Goal: Task Accomplishment & Management: Complete application form

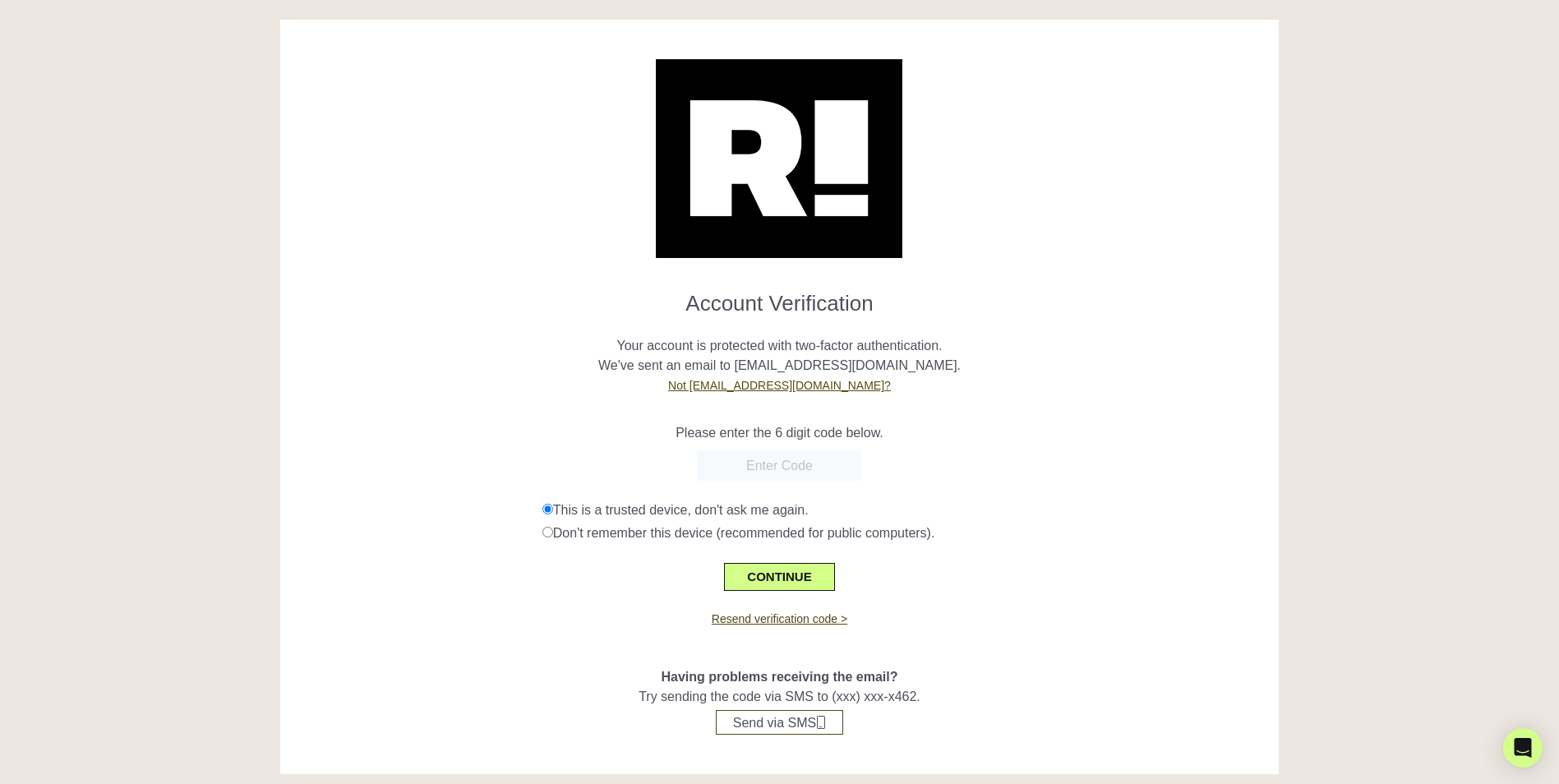
click at [767, 384] on link "Not [EMAIL_ADDRESS][DOMAIN_NAME]?" at bounding box center [780, 385] width 223 height 13
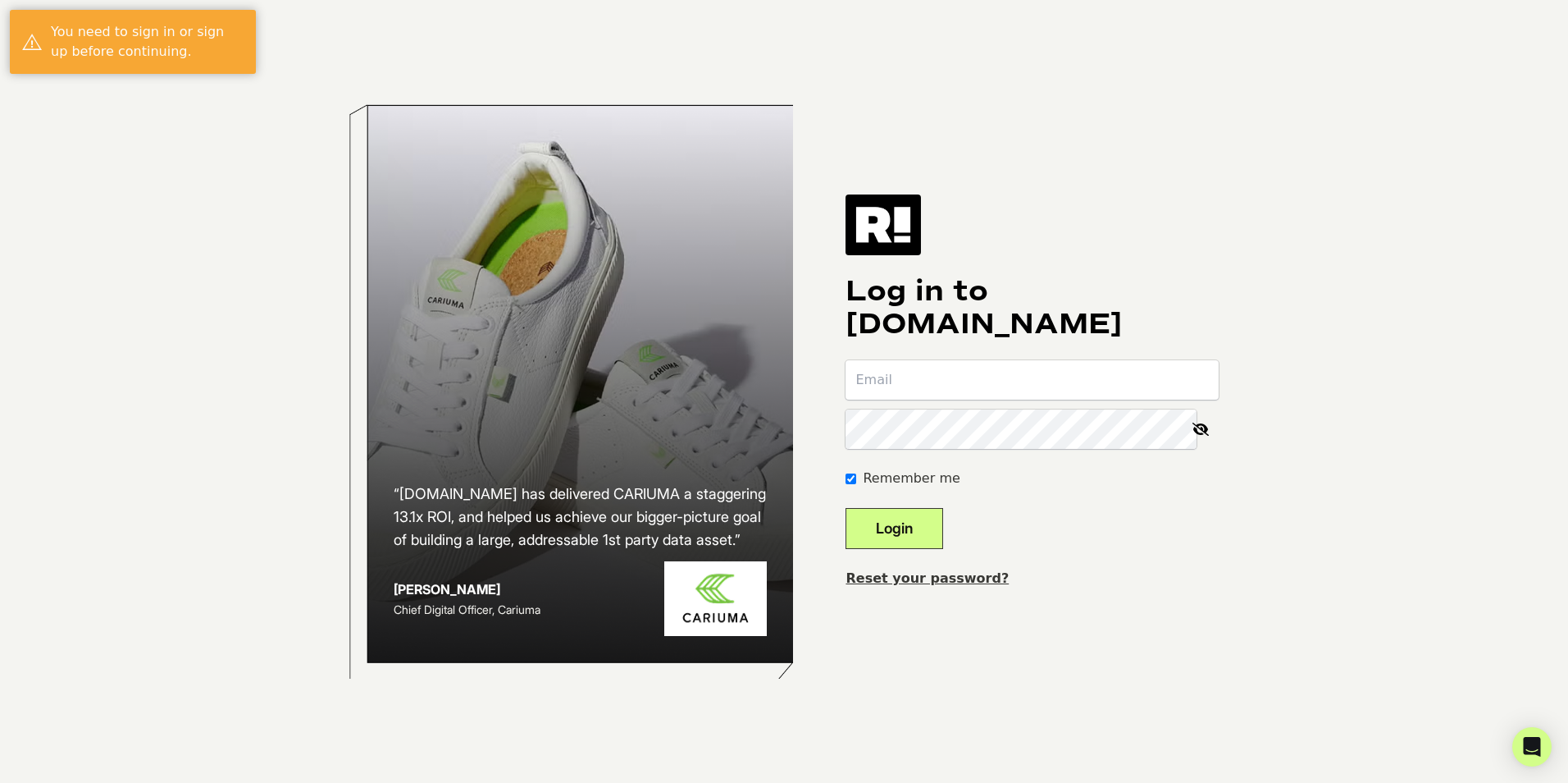
click at [909, 379] on input "email" at bounding box center [1033, 380] width 373 height 40
type input "smccann@nestnewyork.com"
click at [922, 520] on button "Login" at bounding box center [895, 528] width 97 height 41
click at [1002, 374] on input "email" at bounding box center [1033, 380] width 373 height 40
type input "smccann@nestnewyork.com"
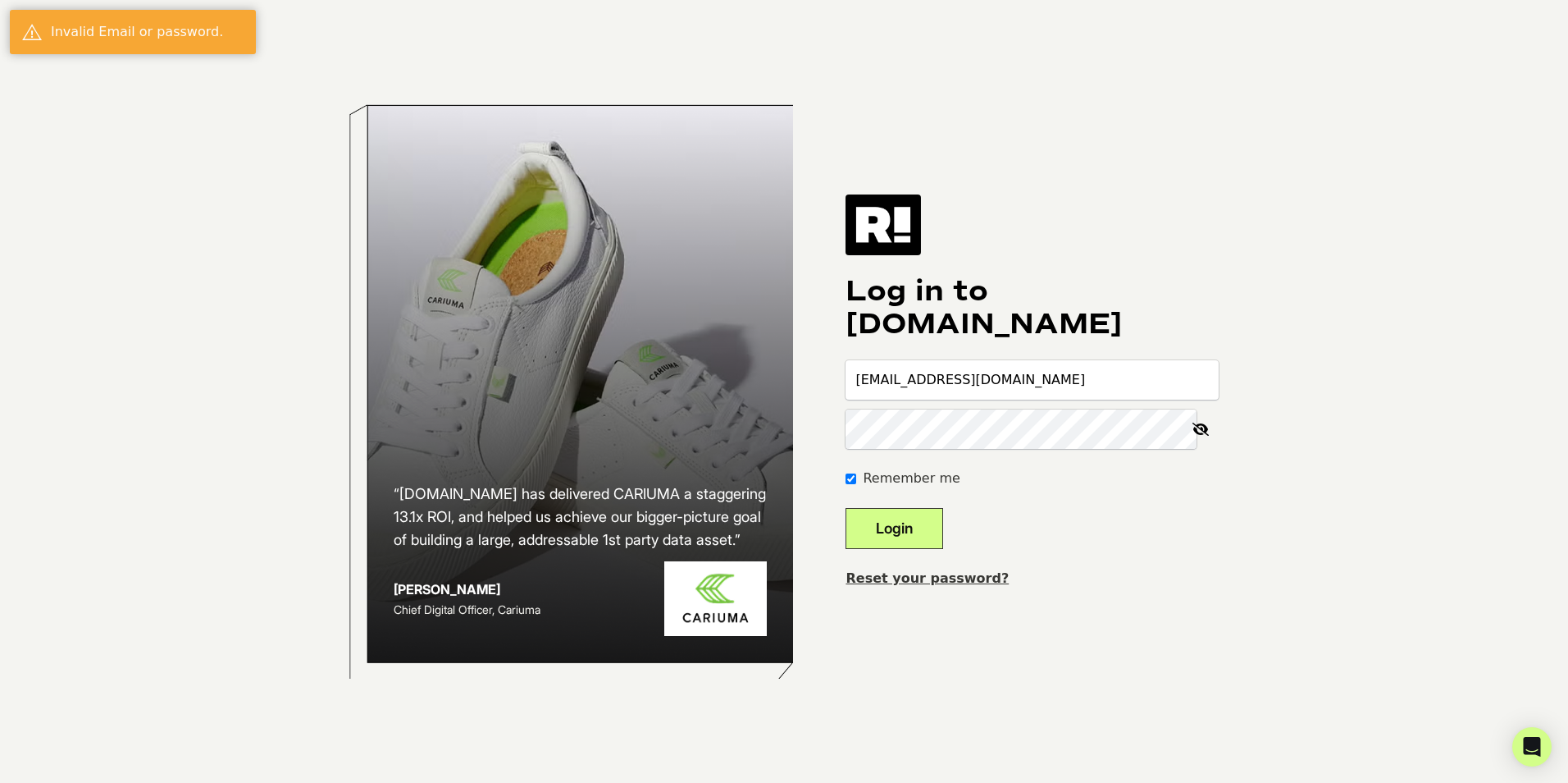
click at [944, 521] on button "Login" at bounding box center [895, 528] width 97 height 41
drag, startPoint x: 953, startPoint y: 376, endPoint x: 948, endPoint y: 393, distance: 17.7
click at [953, 376] on input "email" at bounding box center [1033, 380] width 373 height 40
type input "[EMAIL_ADDRESS][DOMAIN_NAME]"
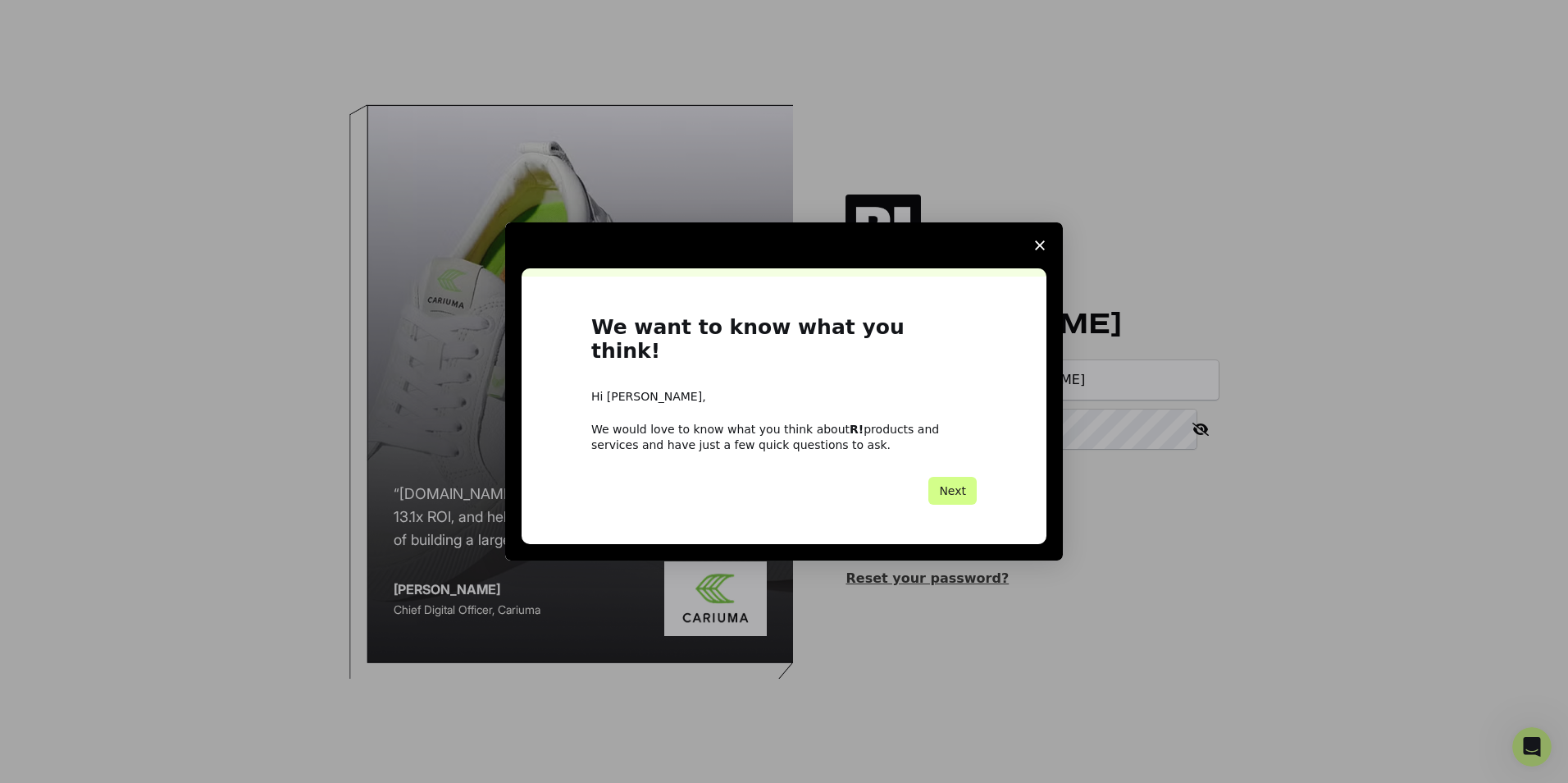
click at [1036, 250] on icon "Close survey" at bounding box center [1040, 245] width 10 height 10
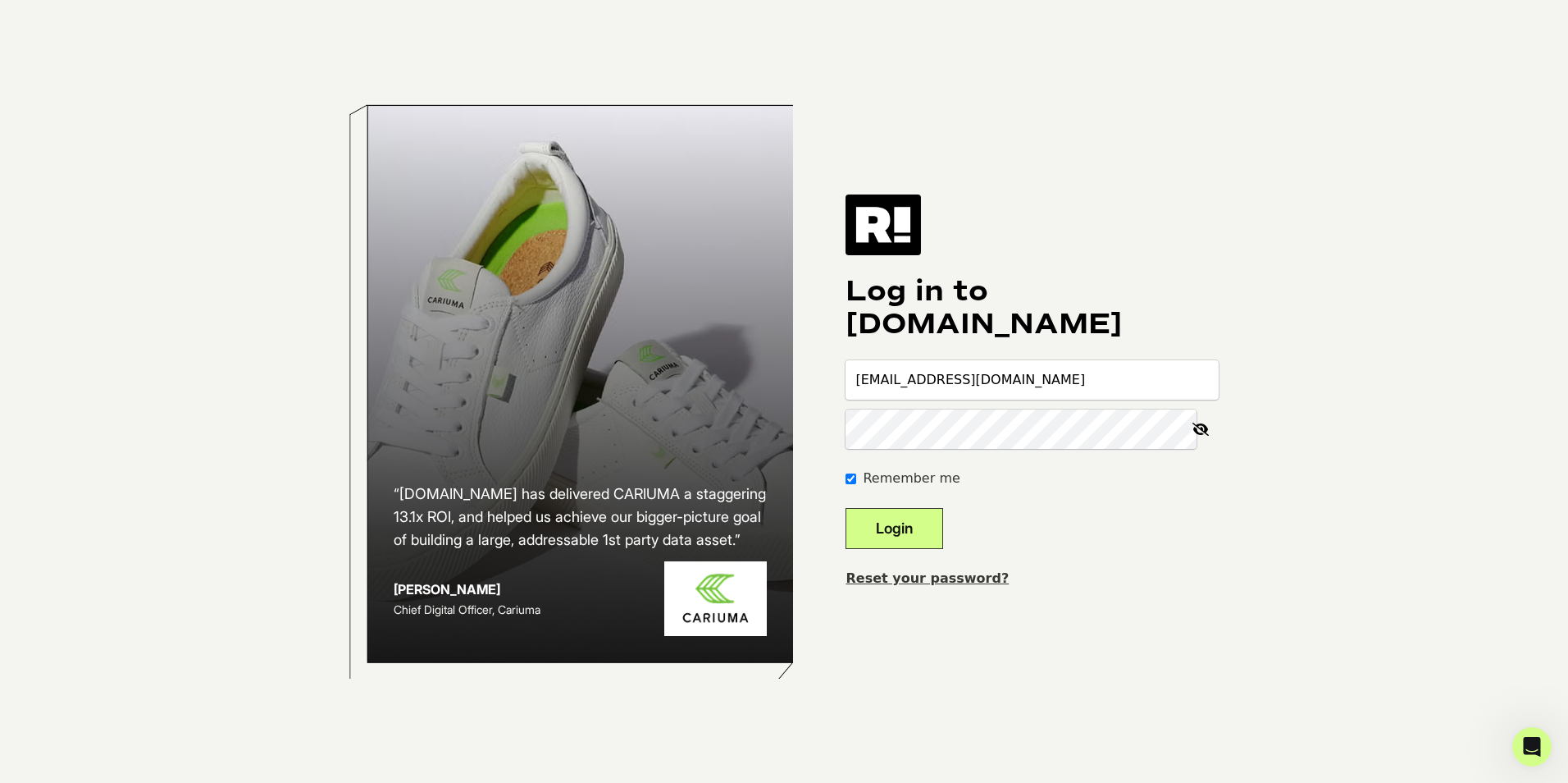
click at [889, 526] on button "Login" at bounding box center [895, 528] width 97 height 41
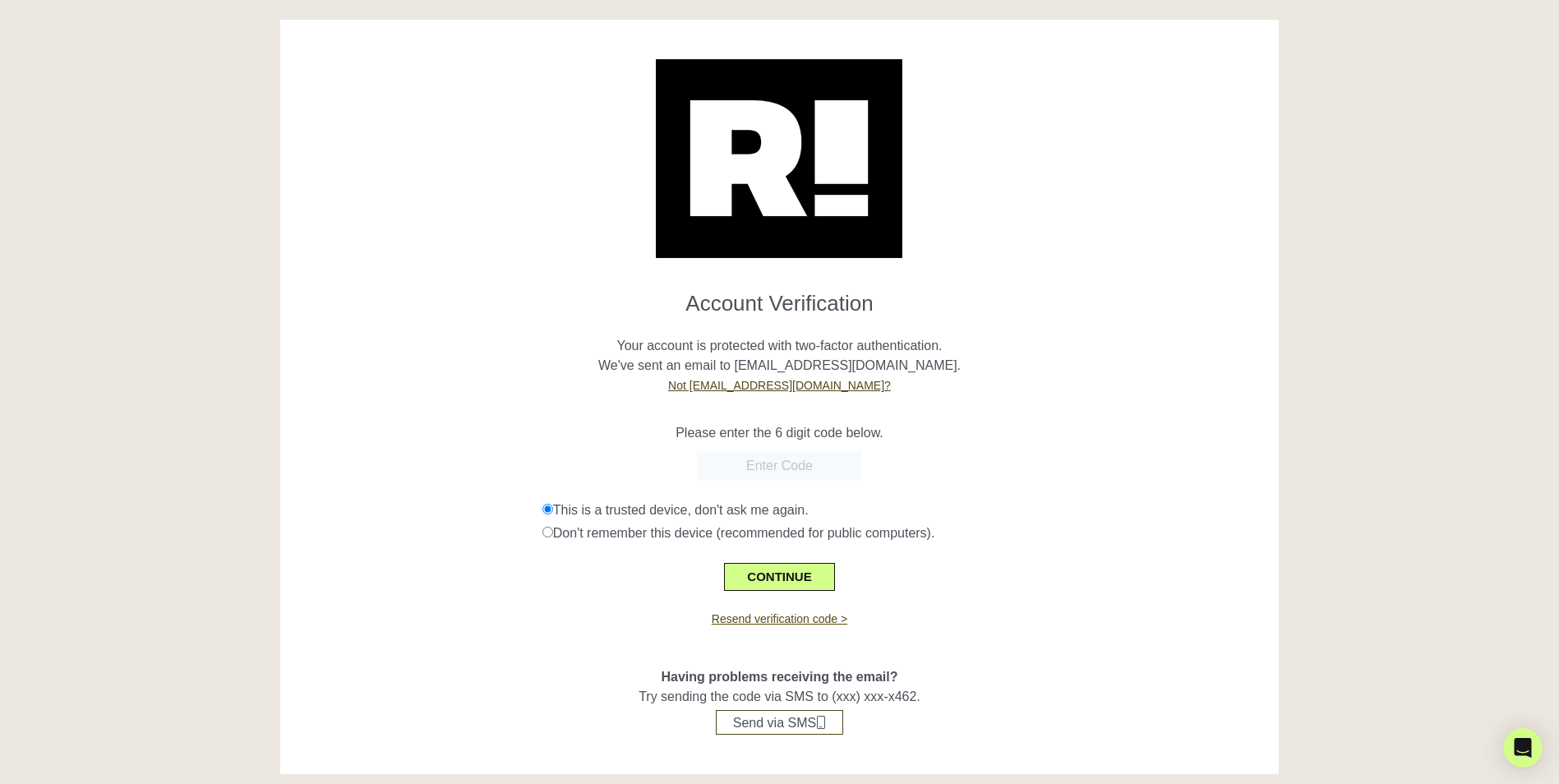
click at [728, 615] on div "Resend verification code >" at bounding box center [780, 609] width 974 height 37
click at [729, 614] on link "Resend verification code >" at bounding box center [779, 619] width 135 height 13
